Goal: Navigation & Orientation: Understand site structure

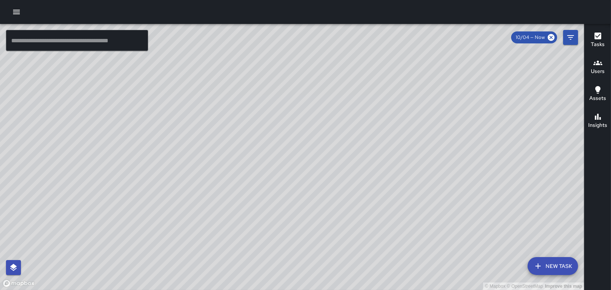
drag, startPoint x: 132, startPoint y: 178, endPoint x: 186, endPoint y: 179, distance: 53.9
click at [250, 172] on div "© Mapbox © OpenStreetMap Improve this map" at bounding box center [292, 157] width 584 height 266
drag, startPoint x: 225, startPoint y: 131, endPoint x: 239, endPoint y: 194, distance: 64.9
click at [239, 194] on div "© Mapbox © OpenStreetMap Improve this map" at bounding box center [292, 157] width 584 height 266
drag, startPoint x: 405, startPoint y: 222, endPoint x: 338, endPoint y: 141, distance: 104.9
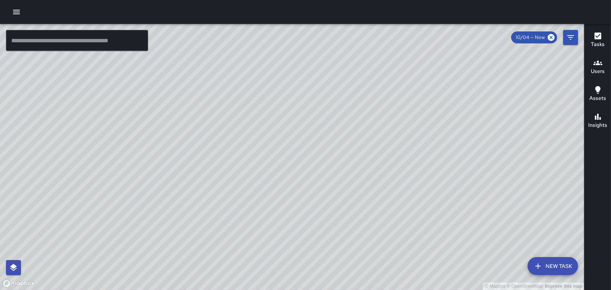
click at [342, 141] on div "© Mapbox © OpenStreetMap Improve this map" at bounding box center [292, 157] width 584 height 266
drag, startPoint x: 181, startPoint y: 113, endPoint x: 383, endPoint y: 125, distance: 202.3
click at [382, 126] on div "© Mapbox © OpenStreetMap Improve this map" at bounding box center [292, 157] width 584 height 266
drag, startPoint x: 551, startPoint y: 87, endPoint x: 346, endPoint y: 111, distance: 206.8
click at [346, 111] on div "© Mapbox © OpenStreetMap Improve this map" at bounding box center [292, 157] width 584 height 266
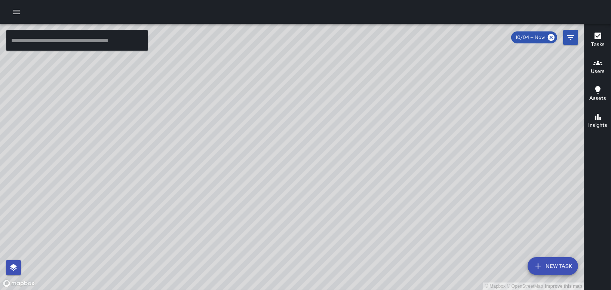
drag, startPoint x: 479, startPoint y: 106, endPoint x: 407, endPoint y: 212, distance: 127.6
click at [407, 212] on div "© Mapbox © OpenStreetMap Improve this map" at bounding box center [292, 157] width 584 height 266
drag, startPoint x: 453, startPoint y: 126, endPoint x: 443, endPoint y: 187, distance: 61.3
click at [443, 187] on div "© Mapbox © OpenStreetMap Improve this map" at bounding box center [292, 157] width 584 height 266
drag, startPoint x: 385, startPoint y: 106, endPoint x: 415, endPoint y: 174, distance: 74.5
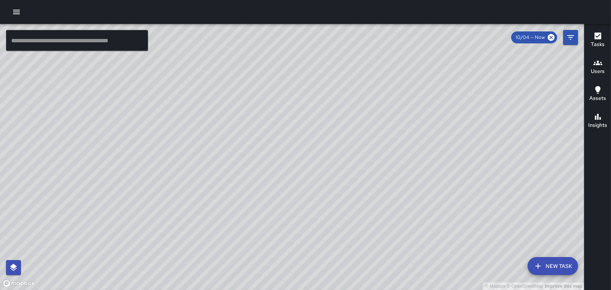
click at [414, 174] on div "© Mapbox © OpenStreetMap Improve this map MM [PERSON_NAME] [GEOGRAPHIC_DATA] Co…" at bounding box center [292, 157] width 584 height 266
drag, startPoint x: 430, startPoint y: 161, endPoint x: 407, endPoint y: 115, distance: 51.0
click at [407, 115] on div "© Mapbox © OpenStreetMap Improve this map" at bounding box center [292, 157] width 584 height 266
drag, startPoint x: 435, startPoint y: 226, endPoint x: 441, endPoint y: 178, distance: 47.9
click at [443, 178] on div "© Mapbox © OpenStreetMap Improve this map" at bounding box center [292, 157] width 584 height 266
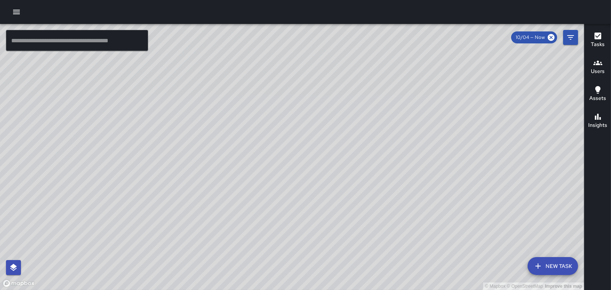
drag, startPoint x: 489, startPoint y: 164, endPoint x: 441, endPoint y: 171, distance: 49.0
click at [443, 171] on div "© Mapbox © OpenStreetMap Improve this map" at bounding box center [292, 157] width 584 height 266
drag, startPoint x: 319, startPoint y: 142, endPoint x: 419, endPoint y: 233, distance: 134.8
click at [419, 235] on div "© Mapbox © OpenStreetMap Improve this map" at bounding box center [292, 157] width 584 height 266
drag, startPoint x: 395, startPoint y: 218, endPoint x: 401, endPoint y: 47, distance: 171.8
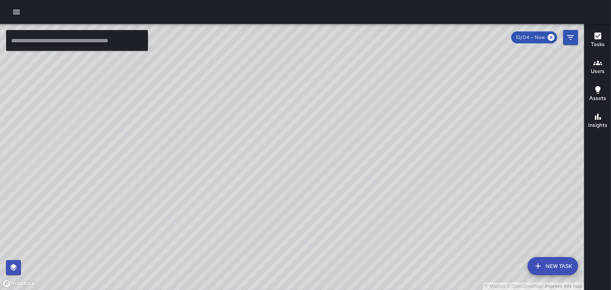
click at [401, 47] on div "© Mapbox © OpenStreetMap Improve this map" at bounding box center [292, 157] width 584 height 266
click at [16, 13] on icon "button" at bounding box center [16, 12] width 7 height 4
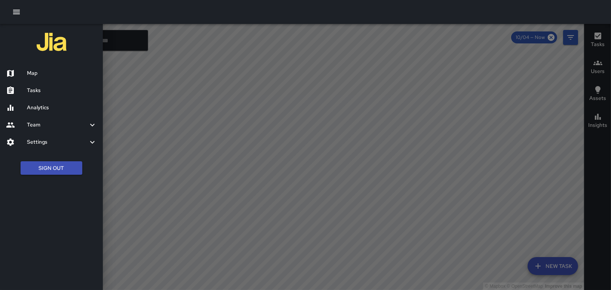
click at [58, 84] on div "Tasks" at bounding box center [51, 90] width 103 height 17
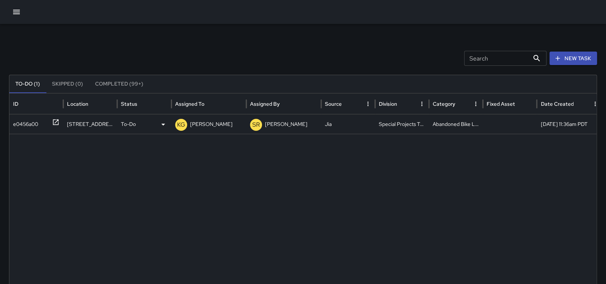
click at [29, 126] on div "e0456a00" at bounding box center [25, 124] width 25 height 19
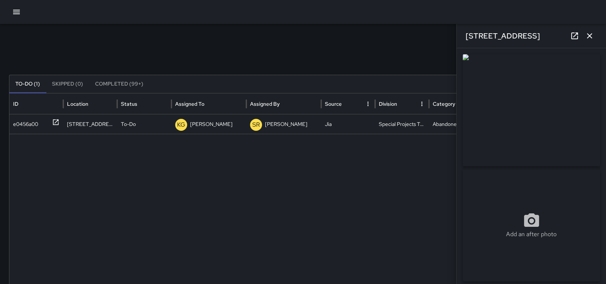
click at [16, 10] on icon "button" at bounding box center [16, 12] width 7 height 4
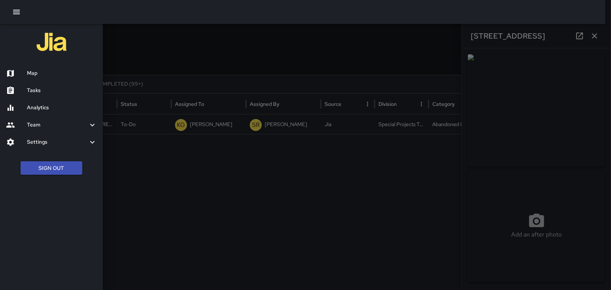
click at [43, 76] on h6 "Map" at bounding box center [62, 73] width 70 height 8
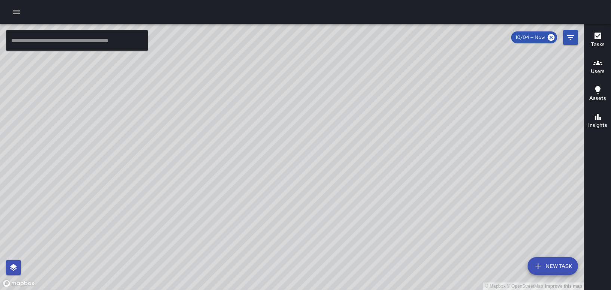
drag, startPoint x: 273, startPoint y: 245, endPoint x: 280, endPoint y: 195, distance: 50.5
click at [280, 195] on div "© Mapbox © OpenStreetMap Improve this map" at bounding box center [292, 157] width 584 height 266
drag, startPoint x: 535, startPoint y: 138, endPoint x: 427, endPoint y: 128, distance: 108.5
click at [427, 128] on div "© Mapbox © OpenStreetMap Improve this map" at bounding box center [292, 157] width 584 height 266
drag, startPoint x: 499, startPoint y: 163, endPoint x: 234, endPoint y: 168, distance: 264.9
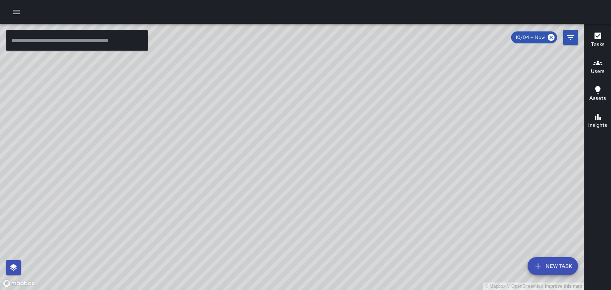
click at [234, 168] on div "© Mapbox © OpenStreetMap Improve this map" at bounding box center [292, 157] width 584 height 266
drag, startPoint x: 259, startPoint y: 109, endPoint x: 360, endPoint y: 136, distance: 104.8
click at [360, 136] on div "© Mapbox © OpenStreetMap Improve this map" at bounding box center [292, 157] width 584 height 266
drag, startPoint x: 333, startPoint y: 242, endPoint x: 316, endPoint y: 136, distance: 107.3
click at [316, 136] on div "© Mapbox © OpenStreetMap Improve this map" at bounding box center [292, 157] width 584 height 266
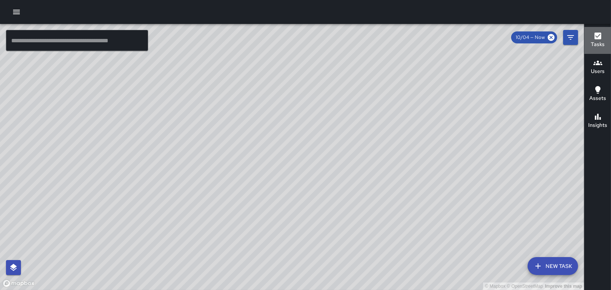
click at [604, 46] on h6 "Tasks" at bounding box center [598, 44] width 14 height 8
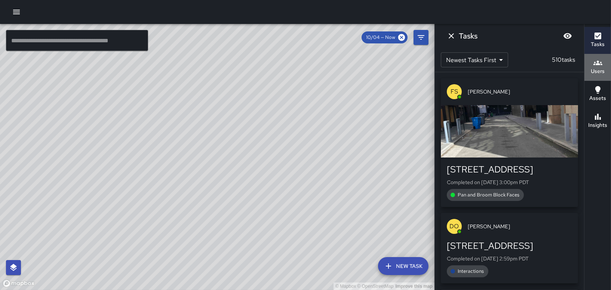
click at [599, 73] on h6 "Users" at bounding box center [598, 71] width 14 height 8
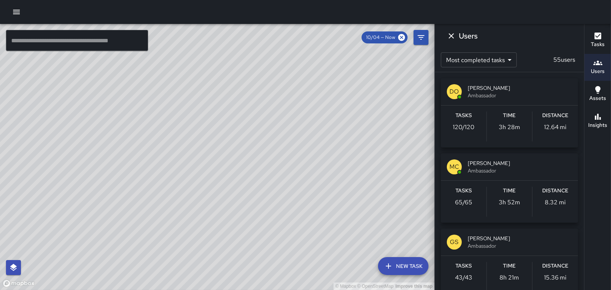
drag, startPoint x: 263, startPoint y: 62, endPoint x: 295, endPoint y: 120, distance: 66.1
click at [295, 120] on div "© Mapbox © OpenStreetMap Improve this map" at bounding box center [217, 157] width 435 height 266
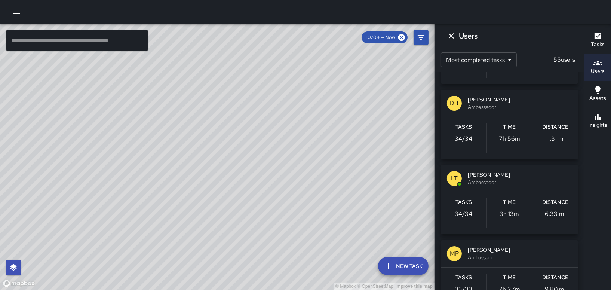
scroll to position [524, 0]
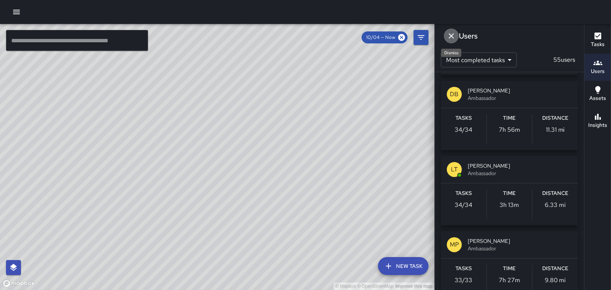
click at [448, 34] on icon "Dismiss" at bounding box center [451, 35] width 9 height 9
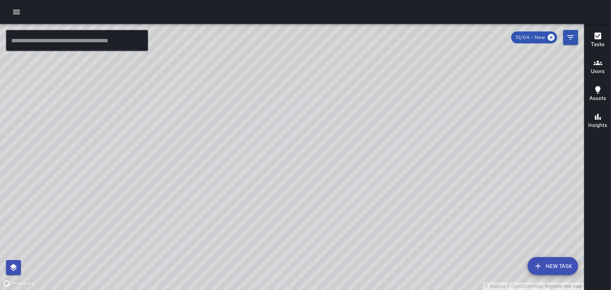
drag, startPoint x: 384, startPoint y: 235, endPoint x: 399, endPoint y: 80, distance: 155.6
click at [399, 80] on div "© Mapbox © OpenStreetMap Improve this map" at bounding box center [292, 157] width 584 height 266
drag, startPoint x: 431, startPoint y: 206, endPoint x: 309, endPoint y: 67, distance: 184.5
click at [311, 68] on div "© Mapbox © OpenStreetMap Improve this map" at bounding box center [292, 157] width 584 height 266
drag, startPoint x: 414, startPoint y: 105, endPoint x: 329, endPoint y: 257, distance: 174.2
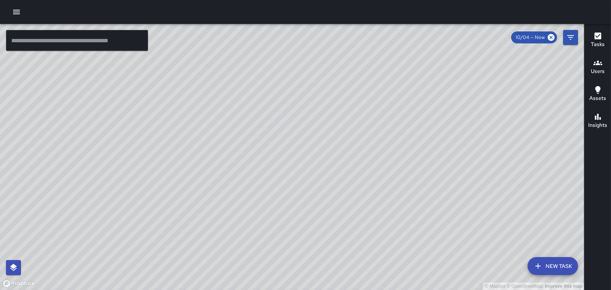
click at [329, 257] on div "© Mapbox © OpenStreetMap Improve this map" at bounding box center [292, 157] width 584 height 266
drag, startPoint x: 149, startPoint y: 179, endPoint x: 226, endPoint y: 161, distance: 79.4
click at [225, 161] on div "© Mapbox © OpenStreetMap Improve this map" at bounding box center [292, 157] width 584 height 266
drag, startPoint x: 272, startPoint y: 146, endPoint x: 293, endPoint y: 144, distance: 20.7
click at [290, 144] on div "© Mapbox © OpenStreetMap Improve this map" at bounding box center [292, 157] width 584 height 266
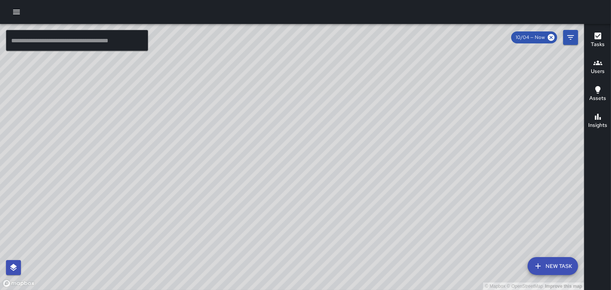
drag, startPoint x: 302, startPoint y: 146, endPoint x: 311, endPoint y: 143, distance: 9.4
click at [309, 144] on div "© Mapbox © OpenStreetMap Improve this map" at bounding box center [292, 157] width 584 height 266
drag, startPoint x: 352, startPoint y: 219, endPoint x: 355, endPoint y: 130, distance: 88.7
click at [355, 130] on div "© Mapbox © OpenStreetMap Improve this map" at bounding box center [292, 157] width 584 height 266
drag, startPoint x: 364, startPoint y: 197, endPoint x: 365, endPoint y: 120, distance: 77.1
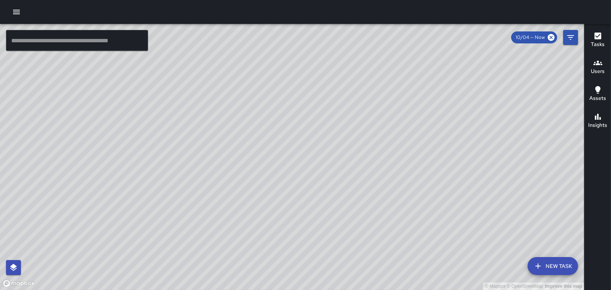
click at [365, 120] on div "© Mapbox © OpenStreetMap Improve this map" at bounding box center [292, 157] width 584 height 266
drag, startPoint x: 301, startPoint y: 254, endPoint x: 308, endPoint y: 193, distance: 60.7
click at [308, 193] on div "© Mapbox © OpenStreetMap Improve this map" at bounding box center [292, 157] width 584 height 266
drag, startPoint x: 365, startPoint y: 218, endPoint x: 361, endPoint y: 148, distance: 70.8
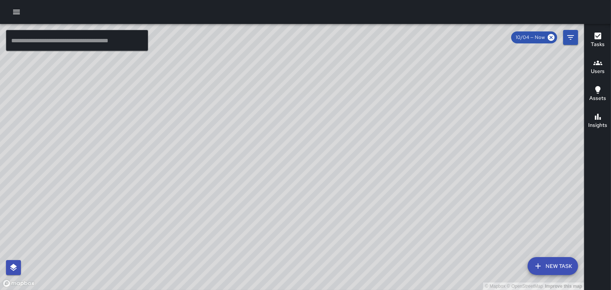
click at [361, 148] on div "© Mapbox © OpenStreetMap Improve this map" at bounding box center [292, 157] width 584 height 266
drag, startPoint x: 438, startPoint y: 253, endPoint x: 441, endPoint y: 206, distance: 46.8
click at [441, 206] on div "© Mapbox © OpenStreetMap Improve this map" at bounding box center [292, 157] width 584 height 266
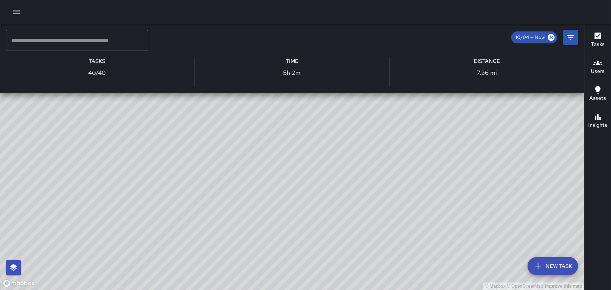
scroll to position [223, 0]
